Goal: Information Seeking & Learning: Learn about a topic

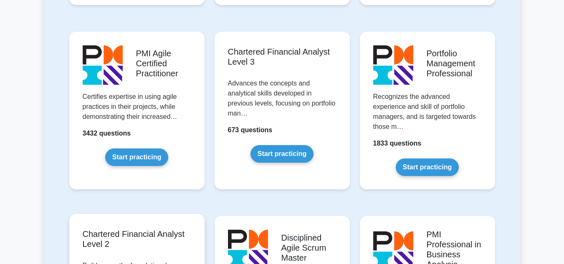
scroll to position [919, 0]
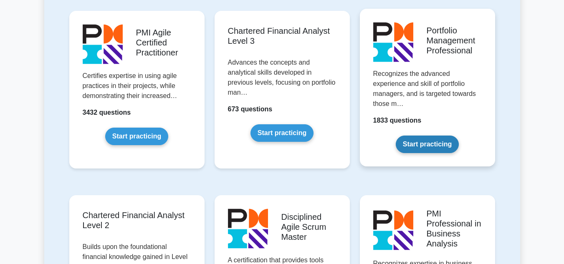
click at [429, 136] on link "Start practicing" at bounding box center [427, 145] width 63 height 18
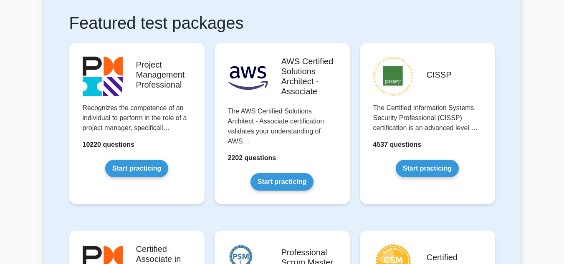
scroll to position [125, 0]
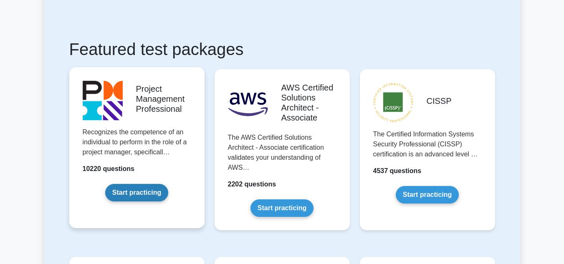
click at [139, 196] on link "Start practicing" at bounding box center [136, 193] width 63 height 18
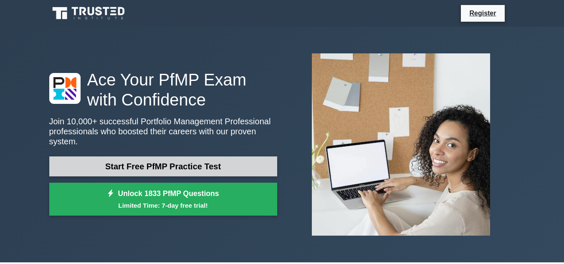
click at [236, 160] on link "Start Free PfMP Practice Test" at bounding box center [163, 167] width 228 height 20
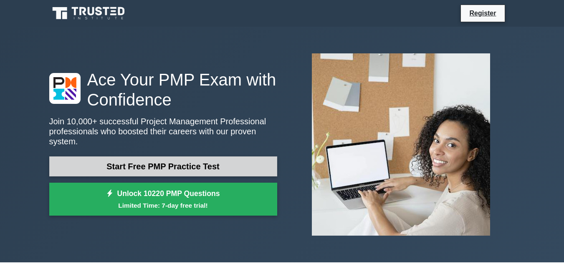
click at [143, 165] on link "Start Free PMP Practice Test" at bounding box center [163, 167] width 228 height 20
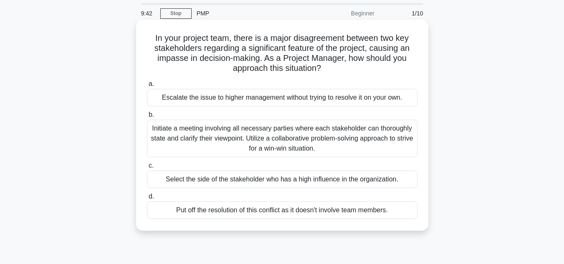
scroll to position [42, 0]
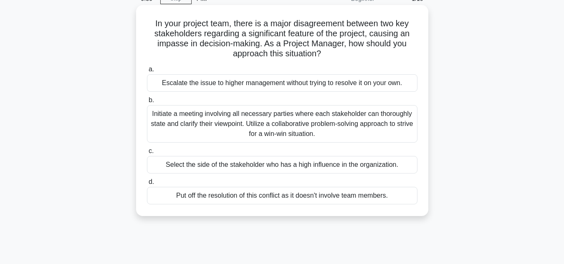
click at [285, 130] on div "Initiate a meeting involving all necessary parties where each stakeholder can t…" at bounding box center [282, 124] width 271 height 38
click at [147, 103] on input "b. Initiate a meeting involving all necessary parties where each stakeholder ca…" at bounding box center [147, 100] width 0 height 5
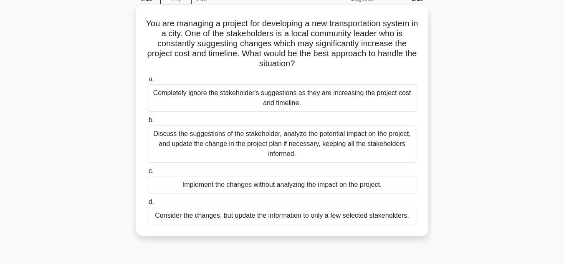
click at [285, 133] on div "Discuss the suggestions of the stakeholder, analyze the potential impact on the…" at bounding box center [282, 144] width 271 height 38
click at [147, 123] on input "b. Discuss the suggestions of the stakeholder, analyze the potential impact on …" at bounding box center [147, 120] width 0 height 5
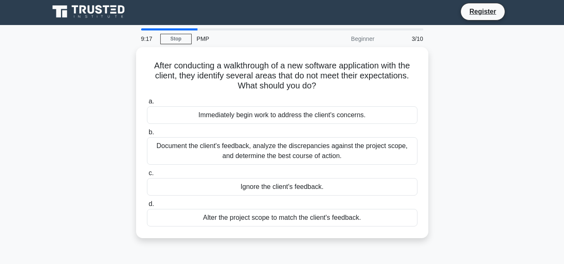
scroll to position [0, 0]
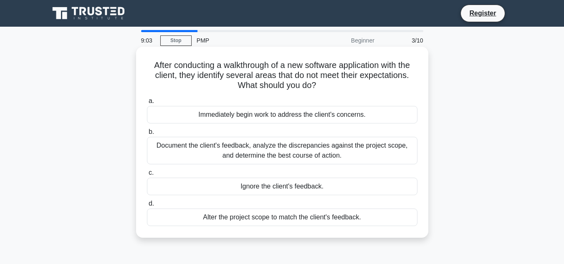
click at [286, 148] on div "Document the client's feedback, analyze the discrepancies against the project s…" at bounding box center [282, 151] width 271 height 28
click at [147, 135] on input "b. Document the client's feedback, analyze the discrepancies against the projec…" at bounding box center [147, 132] width 0 height 5
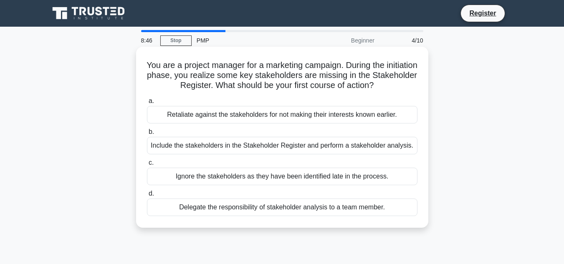
click at [288, 144] on div "Include the stakeholders in the Stakeholder Register and perform a stakeholder …" at bounding box center [282, 146] width 271 height 18
click at [147, 135] on input "b. Include the stakeholders in the Stakeholder Register and perform a stakehold…" at bounding box center [147, 132] width 0 height 5
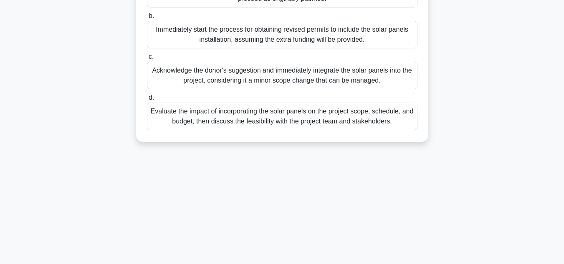
scroll to position [167, 0]
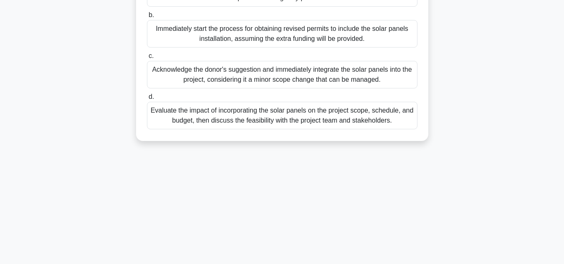
click at [313, 127] on div "Evaluate the impact of incorporating the solar panels on the project scope, sch…" at bounding box center [282, 116] width 271 height 28
click at [147, 100] on input "d. Evaluate the impact of incorporating the solar panels on the project scope, …" at bounding box center [147, 96] width 0 height 5
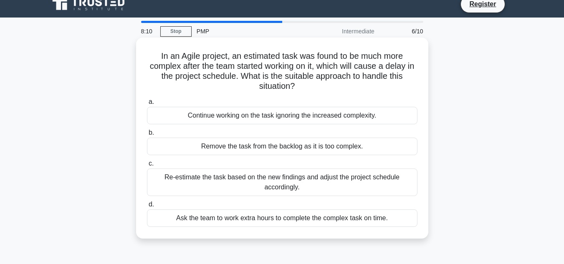
scroll to position [0, 0]
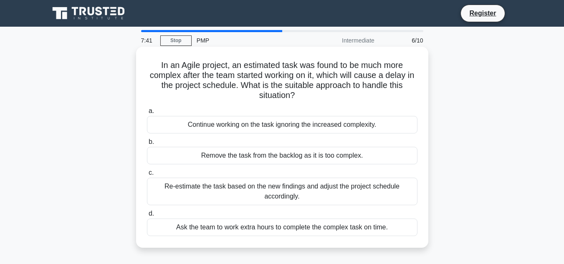
click at [315, 192] on div "Re-estimate the task based on the new findings and adjust the project schedule …" at bounding box center [282, 192] width 271 height 28
click at [147, 176] on input "c. Re-estimate the task based on the new findings and adjust the project schedu…" at bounding box center [147, 172] width 0 height 5
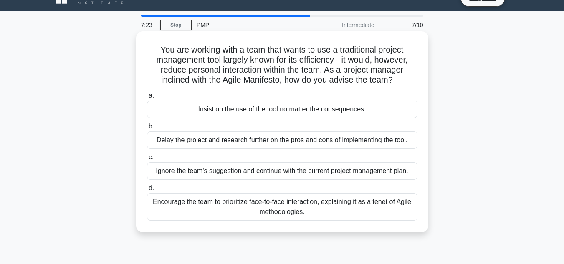
scroll to position [42, 0]
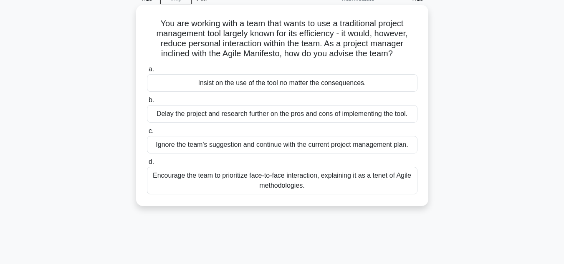
click at [320, 183] on div "Encourage the team to prioritize face-to-face interaction, explaining it as a t…" at bounding box center [282, 181] width 271 height 28
click at [147, 165] on input "d. Encourage the team to prioritize face-to-face interaction, explaining it as …" at bounding box center [147, 162] width 0 height 5
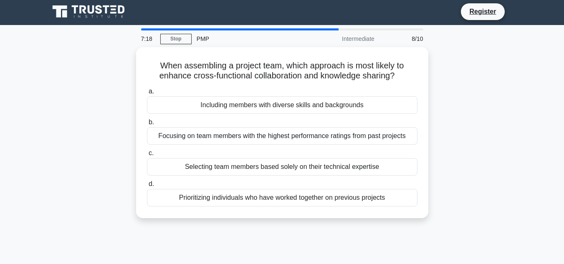
scroll to position [0, 0]
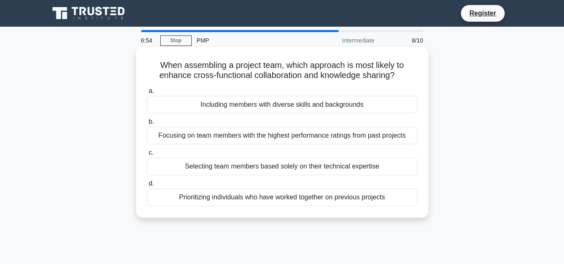
click at [314, 111] on div "Including members with diverse skills and backgrounds" at bounding box center [282, 105] width 271 height 18
click at [147, 94] on input "a. Including members with diverse skills and backgrounds" at bounding box center [147, 91] width 0 height 5
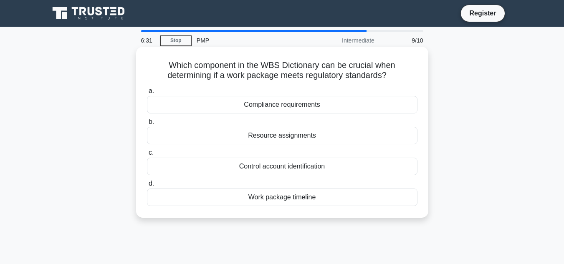
click at [299, 107] on div "Compliance requirements" at bounding box center [282, 105] width 271 height 18
click at [147, 94] on input "a. Compliance requirements" at bounding box center [147, 91] width 0 height 5
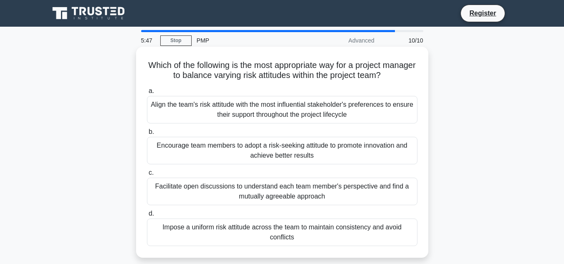
click at [306, 189] on div "Facilitate open discussions to understand each team member's perspective and fi…" at bounding box center [282, 192] width 271 height 28
click at [147, 176] on input "c. Facilitate open discussions to understand each team member's perspective and…" at bounding box center [147, 172] width 0 height 5
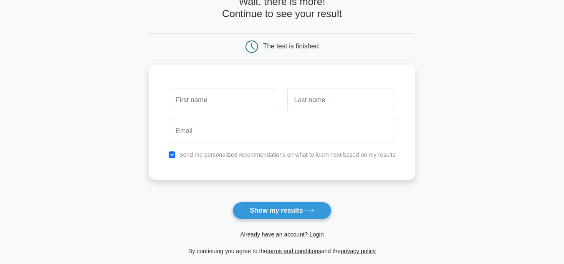
scroll to position [42, 0]
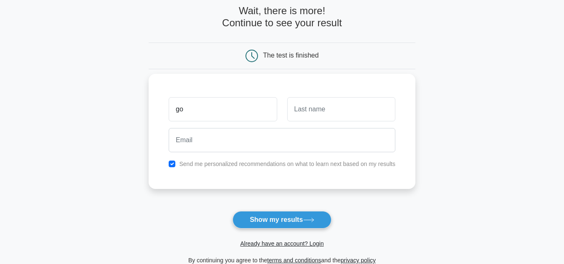
type input "Godfrey"
click at [303, 118] on input "text" at bounding box center [341, 109] width 108 height 24
type input "Ongeri"
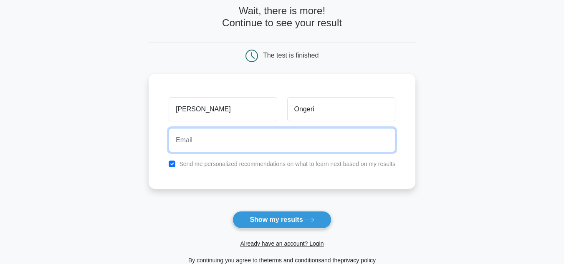
click at [286, 142] on input "email" at bounding box center [282, 140] width 227 height 24
type input "ongerimoenga@gmail.com"
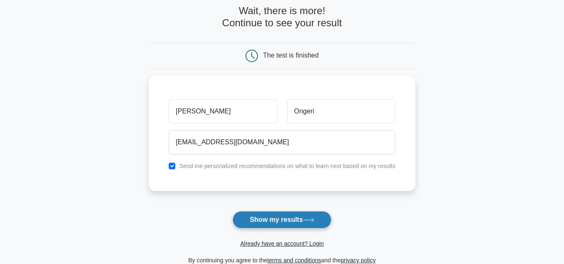
click at [279, 219] on button "Show my results" at bounding box center [282, 220] width 99 height 18
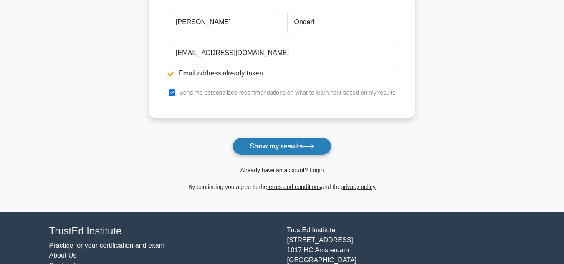
scroll to position [167, 0]
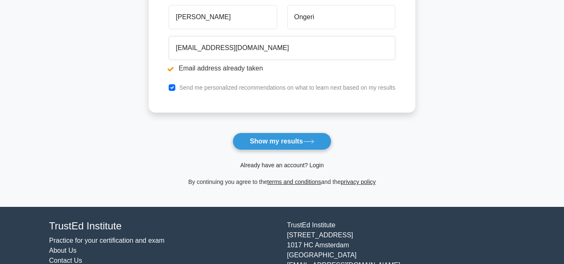
click at [308, 165] on link "Already have an account? Login" at bounding box center [282, 165] width 84 height 7
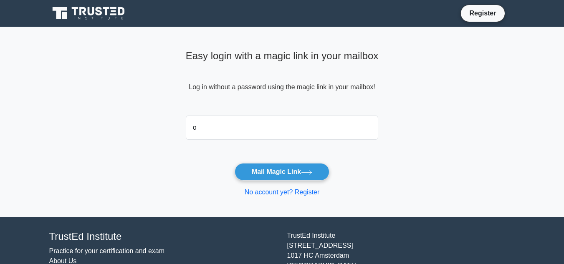
type input "[EMAIL_ADDRESS][DOMAIN_NAME]"
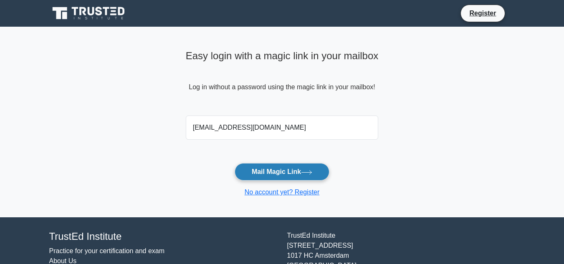
click at [279, 174] on button "Mail Magic Link" at bounding box center [282, 172] width 95 height 18
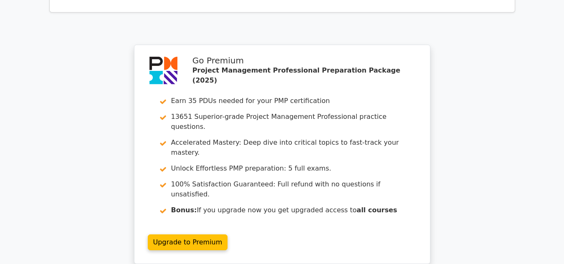
scroll to position [1499, 0]
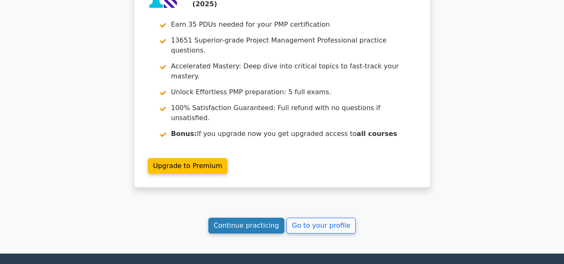
click at [271, 218] on link "Continue practicing" at bounding box center [246, 226] width 76 height 16
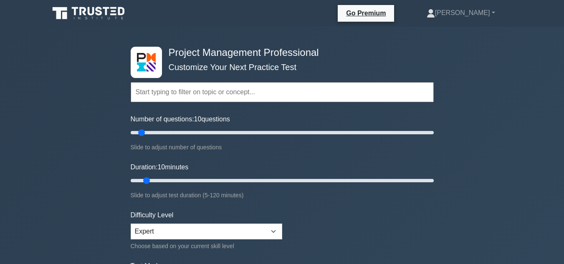
click at [320, 82] on div "Topics Scope Management Time Management Cost Management Quality Management Risk…" at bounding box center [282, 81] width 303 height 48
click at [319, 85] on input "text" at bounding box center [282, 92] width 303 height 20
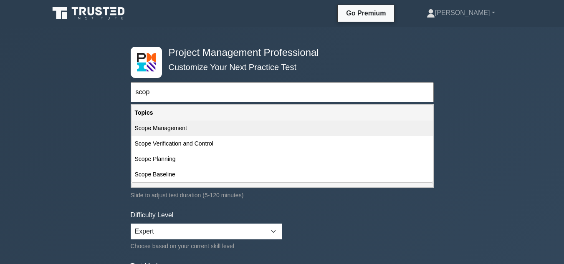
click at [212, 128] on div "Scope Management" at bounding box center [283, 128] width 302 height 15
type input "Scope Management"
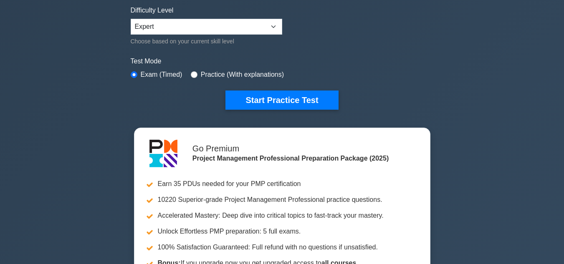
scroll to position [209, 0]
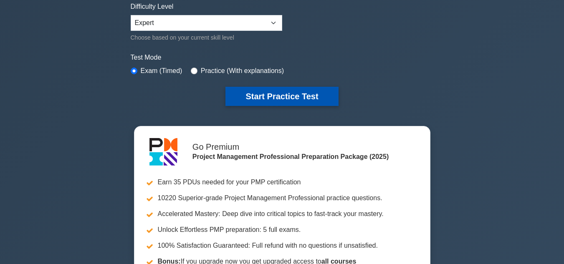
click at [287, 97] on button "Start Practice Test" at bounding box center [282, 96] width 113 height 19
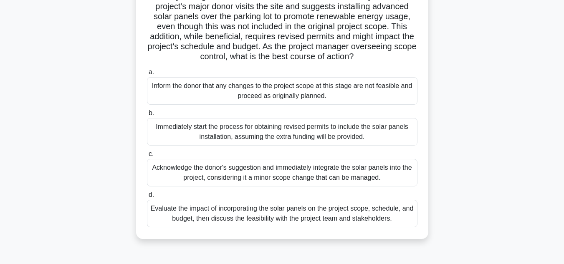
scroll to position [84, 0]
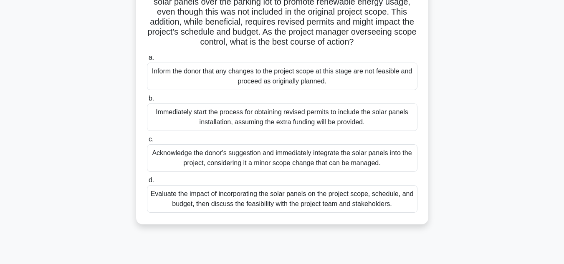
click at [254, 211] on div "Evaluate the impact of incorporating the solar panels on the project scope, sch…" at bounding box center [282, 199] width 271 height 28
click at [147, 183] on input "d. Evaluate the impact of incorporating the solar panels on the project scope, …" at bounding box center [147, 180] width 0 height 5
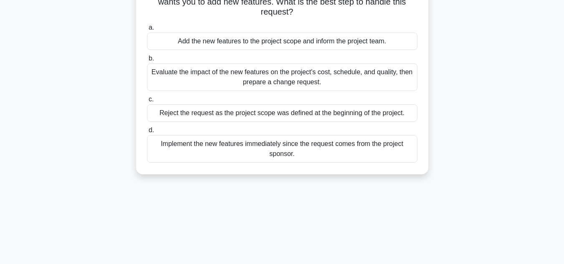
scroll to position [0, 0]
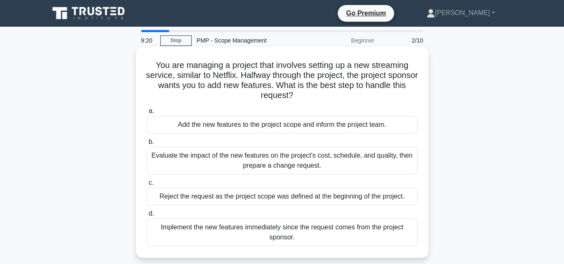
click at [264, 160] on div "Evaluate the impact of the new features on the project's cost, schedule, and qu…" at bounding box center [282, 161] width 271 height 28
click at [147, 145] on input "b. Evaluate the impact of the new features on the project's cost, schedule, and…" at bounding box center [147, 142] width 0 height 5
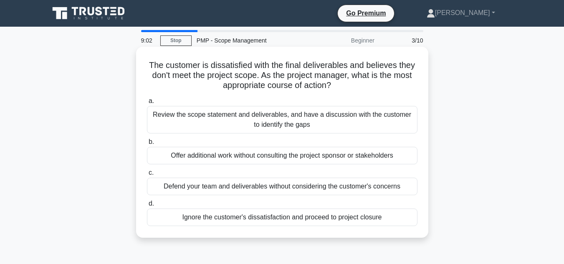
click at [261, 118] on div "Review the scope statement and deliverables, and have a discussion with the cus…" at bounding box center [282, 120] width 271 height 28
click at [147, 104] on input "a. Review the scope statement and deliverables, and have a discussion with the …" at bounding box center [147, 101] width 0 height 5
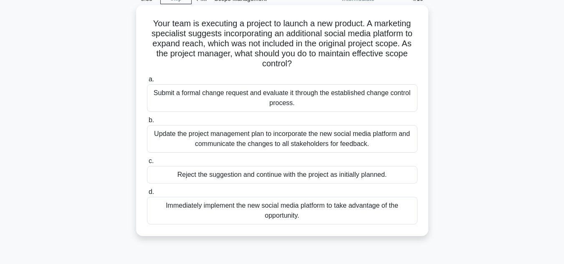
scroll to position [84, 0]
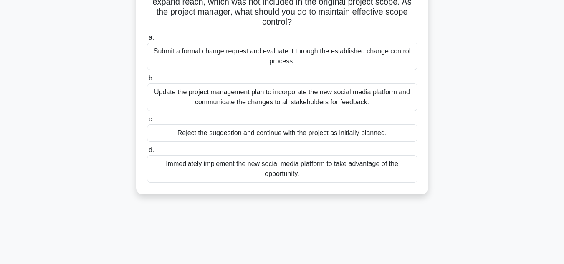
click at [270, 59] on div "Submit a formal change request and evaluate it through the established change c…" at bounding box center [282, 57] width 271 height 28
click at [147, 41] on input "a. Submit a formal change request and evaluate it through the established chang…" at bounding box center [147, 37] width 0 height 5
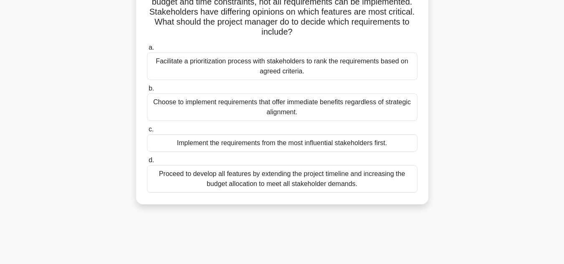
click at [286, 61] on div "Facilitate a prioritization process with stakeholders to rank the requirements …" at bounding box center [282, 67] width 271 height 28
click at [147, 51] on input "a. Facilitate a prioritization process with stakeholders to rank the requiremen…" at bounding box center [147, 47] width 0 height 5
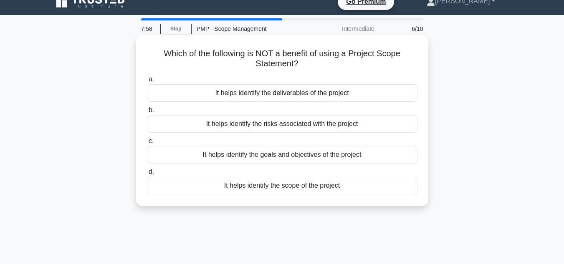
scroll to position [0, 0]
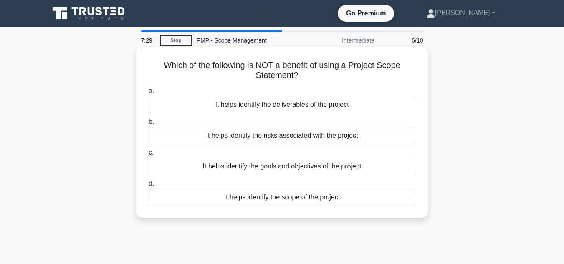
click at [332, 165] on div "It helps identify the goals and objectives of the project" at bounding box center [282, 167] width 271 height 18
click at [147, 156] on input "c. It helps identify the goals and objectives of the project" at bounding box center [147, 152] width 0 height 5
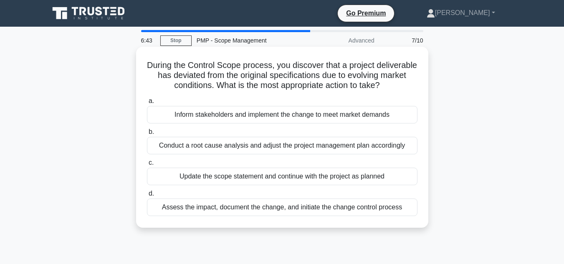
click at [330, 216] on div "Assess the impact, document the change, and initiate the change control process" at bounding box center [282, 208] width 271 height 18
click at [147, 197] on input "d. Assess the impact, document the change, and initiate the change control proc…" at bounding box center [147, 193] width 0 height 5
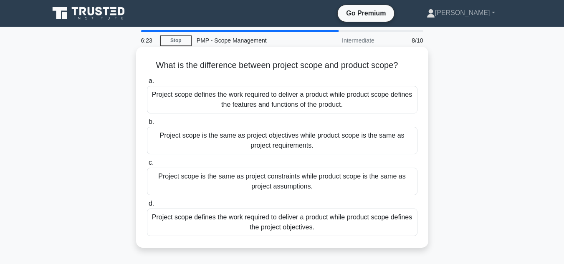
scroll to position [42, 0]
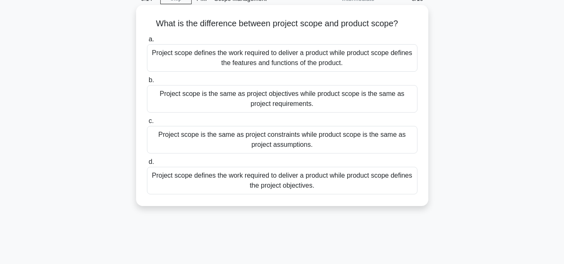
click at [244, 50] on div "Project scope defines the work required to deliver a product while product scop…" at bounding box center [282, 58] width 271 height 28
click at [147, 42] on input "a. Project scope defines the work required to deliver a product while product s…" at bounding box center [147, 39] width 0 height 5
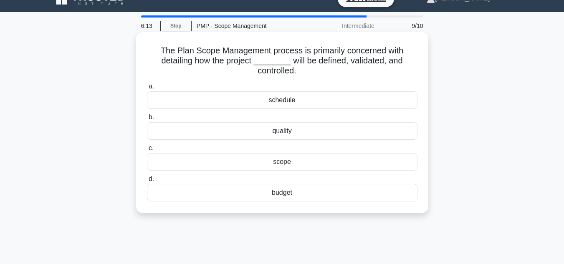
scroll to position [0, 0]
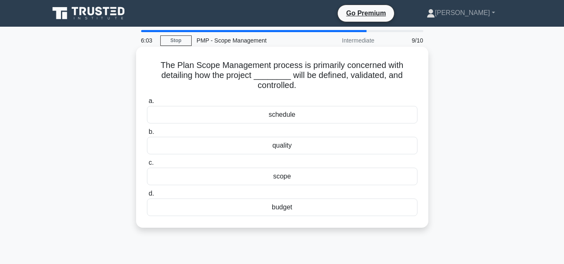
click at [284, 177] on div "scope" at bounding box center [282, 177] width 271 height 18
click at [147, 166] on input "c. scope" at bounding box center [147, 162] width 0 height 5
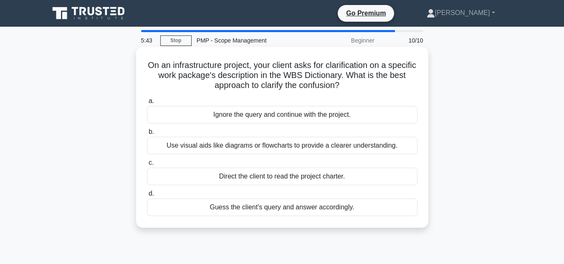
click at [282, 150] on div "Use visual aids like diagrams or flowcharts to provide a clearer understanding." at bounding box center [282, 146] width 271 height 18
click at [147, 135] on input "b. Use visual aids like diagrams or flowcharts to provide a clearer understandi…" at bounding box center [147, 132] width 0 height 5
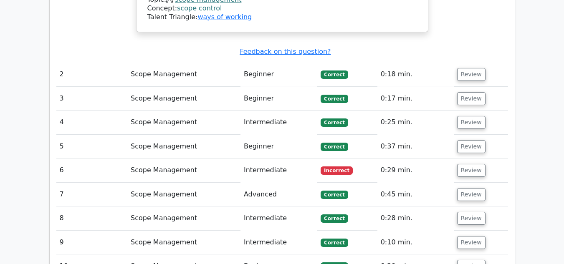
scroll to position [1170, 0]
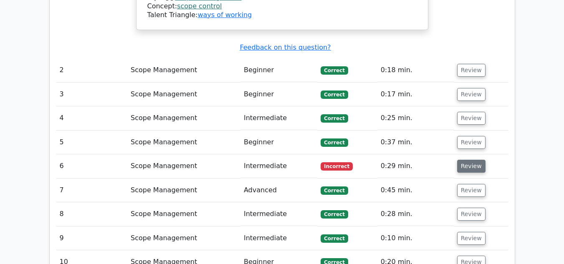
click at [471, 160] on button "Review" at bounding box center [471, 166] width 28 height 13
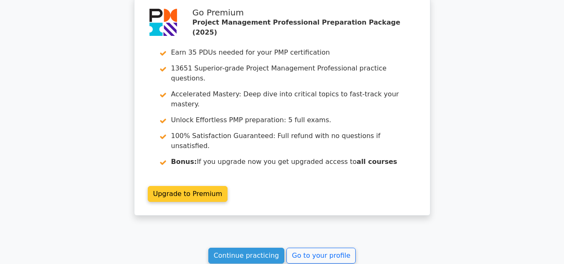
scroll to position [1840, 0]
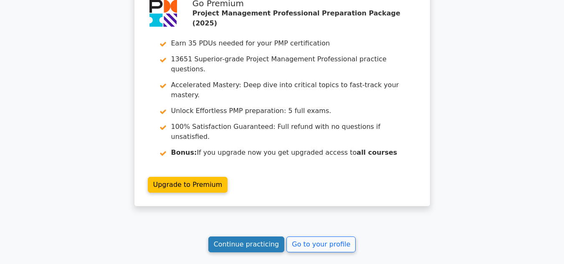
click at [262, 237] on link "Continue practicing" at bounding box center [246, 245] width 76 height 16
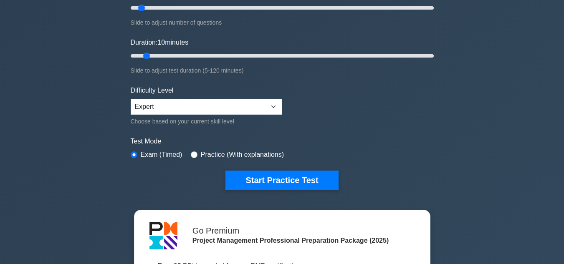
scroll to position [125, 0]
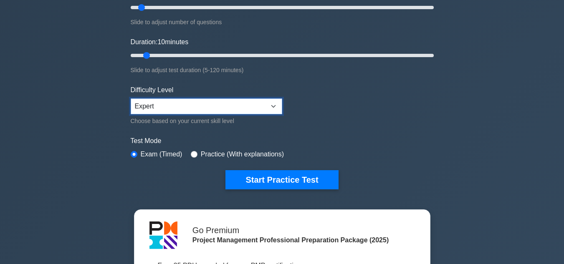
click at [275, 104] on select "Beginner Intermediate Expert" at bounding box center [207, 107] width 152 height 16
click at [131, 99] on select "Beginner Intermediate Expert" at bounding box center [207, 107] width 152 height 16
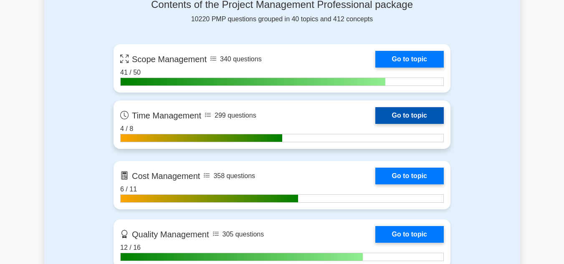
scroll to position [585, 0]
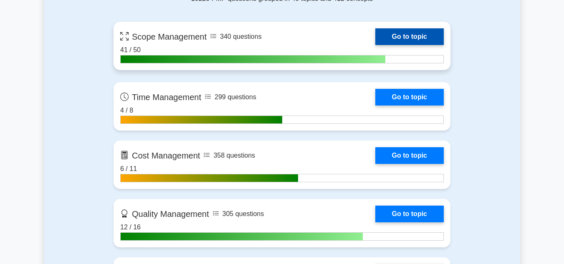
click at [393, 33] on link "Go to topic" at bounding box center [410, 36] width 69 height 17
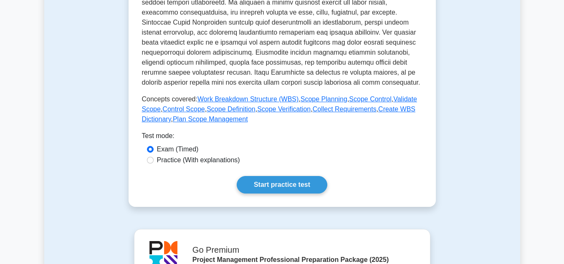
scroll to position [334, 0]
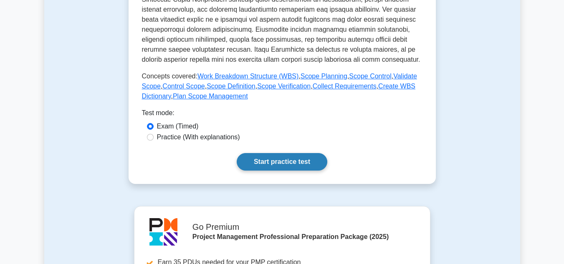
click at [296, 160] on link "Start practice test" at bounding box center [282, 162] width 91 height 18
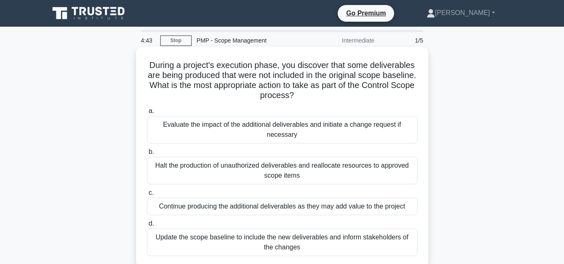
click at [324, 124] on div "Evaluate the impact of the additional deliverables and initiate a change reques…" at bounding box center [282, 130] width 271 height 28
click at [147, 114] on input "a. Evaluate the impact of the additional deliverables and initiate a change req…" at bounding box center [147, 111] width 0 height 5
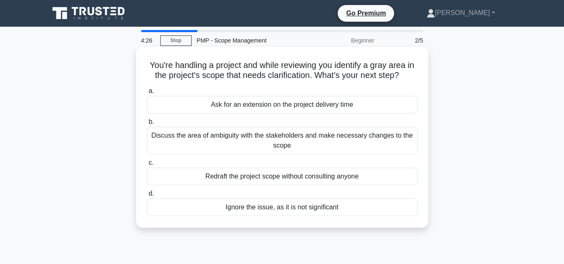
click at [343, 139] on div "Discuss the area of ambiguity with the stakeholders and make necessary changes …" at bounding box center [282, 141] width 271 height 28
click at [147, 125] on input "b. Discuss the area of ambiguity with the stakeholders and make necessary chang…" at bounding box center [147, 121] width 0 height 5
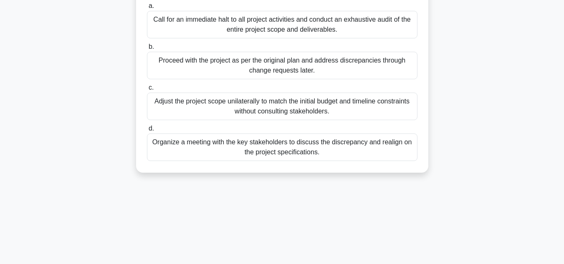
scroll to position [167, 0]
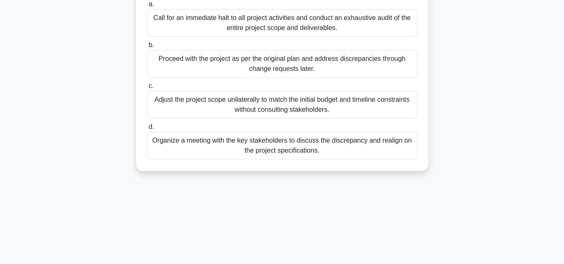
click at [297, 140] on div "Organize a meeting with the key stakeholders to discuss the discrepancy and rea…" at bounding box center [282, 146] width 271 height 28
click at [147, 130] on input "d. Organize a meeting with the key stakeholders to discuss the discrepancy and …" at bounding box center [147, 126] width 0 height 5
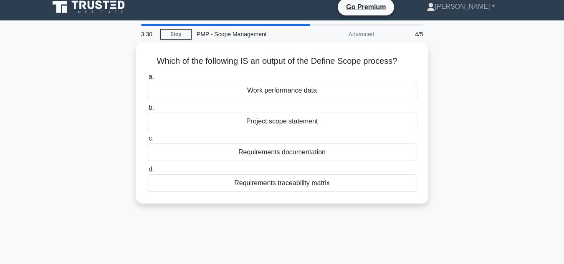
scroll to position [0, 0]
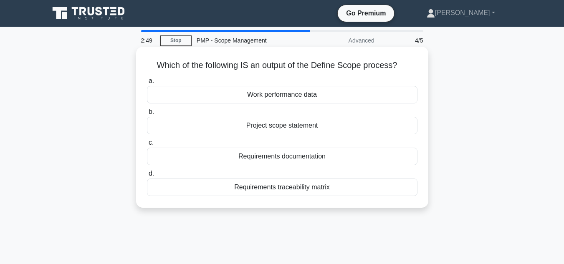
click at [312, 188] on div "Requirements traceability matrix" at bounding box center [282, 188] width 271 height 18
click at [147, 177] on input "d. Requirements traceability matrix" at bounding box center [147, 173] width 0 height 5
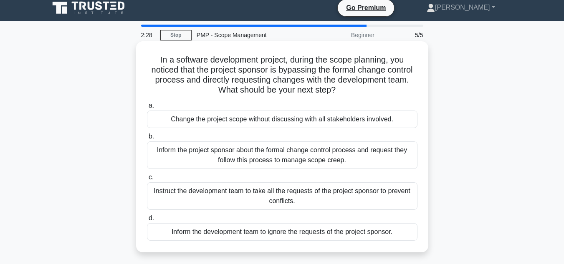
scroll to position [42, 0]
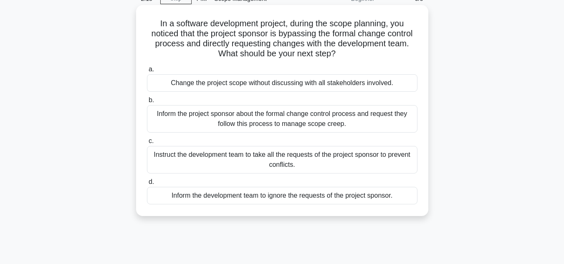
click at [297, 122] on div "Inform the project sponsor about the formal change control process and request …" at bounding box center [282, 119] width 271 height 28
click at [147, 103] on input "b. Inform the project sponsor about the formal change control process and reque…" at bounding box center [147, 100] width 0 height 5
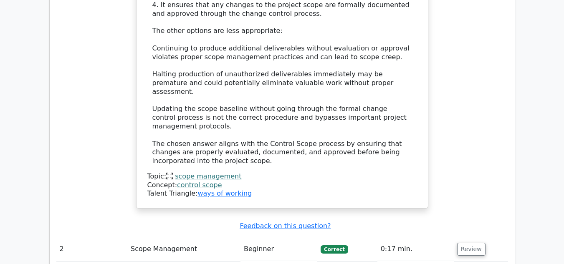
scroll to position [1044, 0]
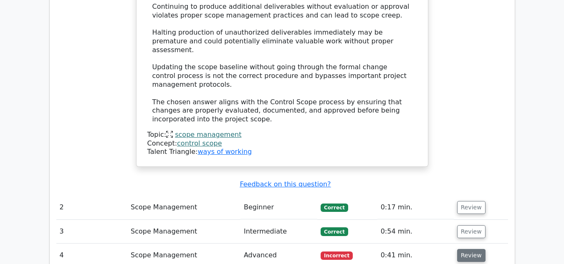
click at [461, 249] on button "Review" at bounding box center [471, 255] width 28 height 13
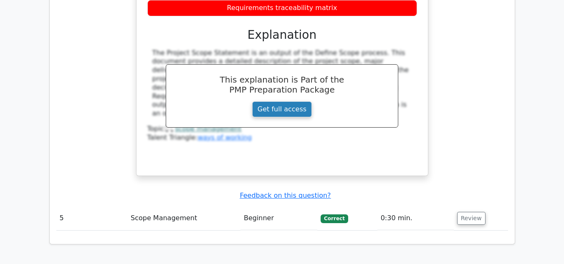
scroll to position [1398, 0]
